Goal: Find specific page/section: Find specific page/section

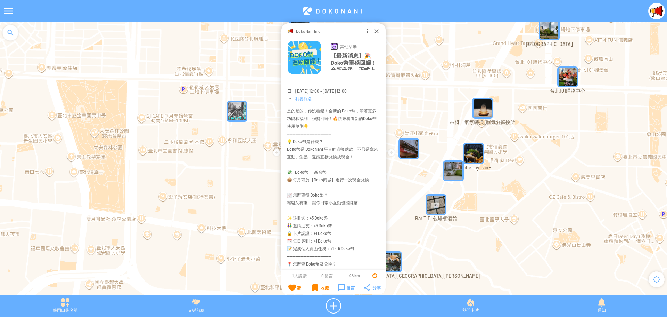
click at [236, 114] on img "" at bounding box center [237, 111] width 21 height 21
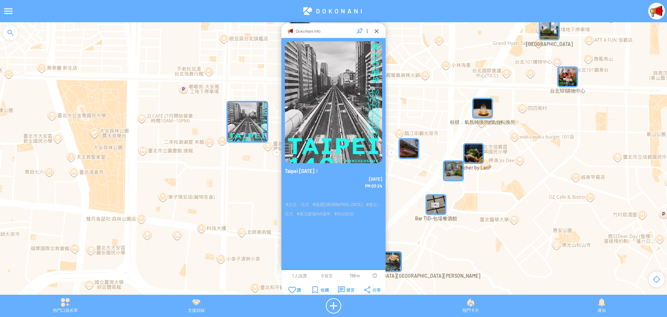
click at [243, 111] on img "" at bounding box center [248, 122] width 42 height 42
click at [376, 29] on div at bounding box center [376, 30] width 7 height 7
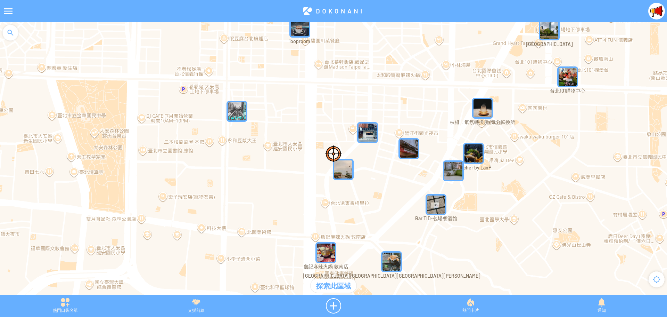
click at [483, 111] on img "枝枒．氣氛轉換所/気分転換所" at bounding box center [482, 108] width 21 height 21
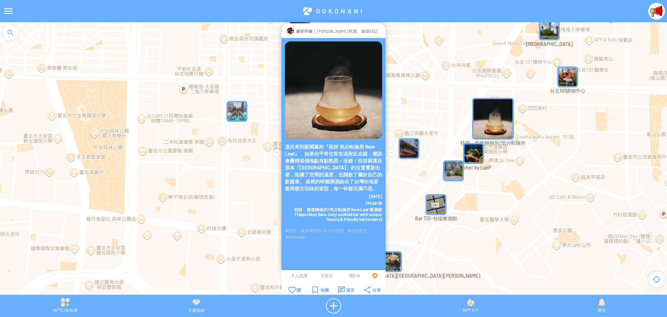
click at [381, 31] on div at bounding box center [381, 30] width 0 height 7
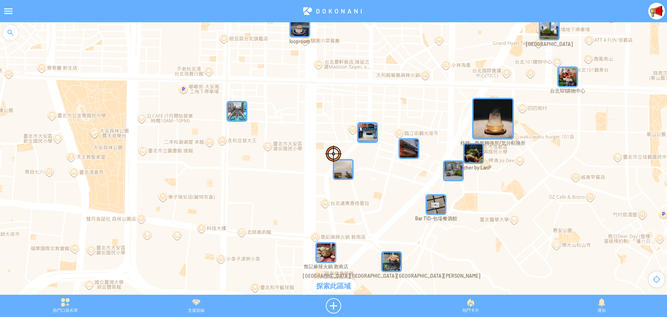
click at [2, 8] on div at bounding box center [8, 11] width 17 height 17
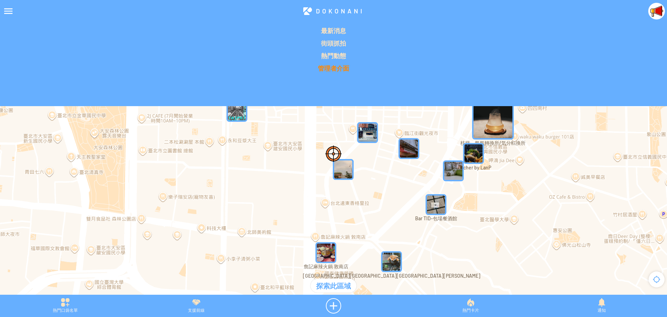
click at [334, 64] on p "管理者介面" at bounding box center [333, 68] width 659 height 8
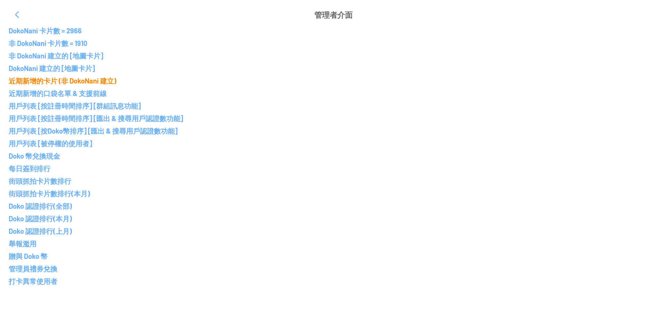
click at [54, 80] on p "近期新增的卡片 (非 DokoNani 建立)" at bounding box center [334, 80] width 650 height 8
